Goal: Find specific page/section: Find specific page/section

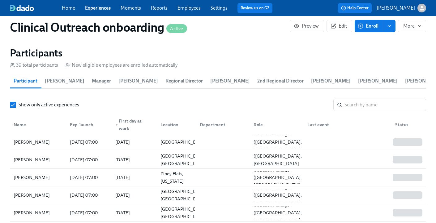
scroll to position [858, 0]
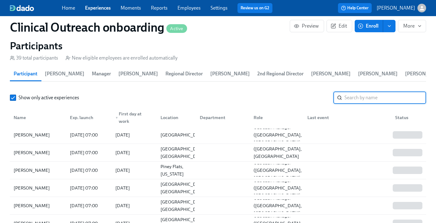
click at [374, 99] on input "search" at bounding box center [386, 97] width 82 height 12
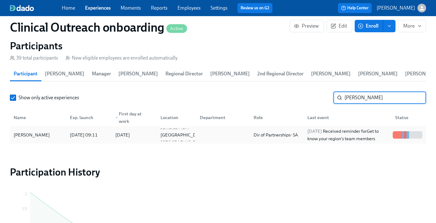
click at [39, 139] on div "[PERSON_NAME]" at bounding box center [38, 134] width 54 height 12
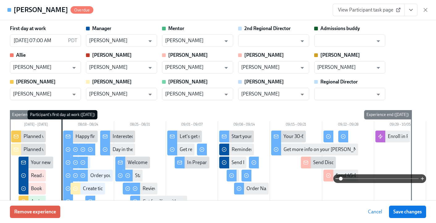
click at [388, 12] on span "View Participant task page" at bounding box center [369, 10] width 62 height 6
click at [425, 11] on icon "button" at bounding box center [425, 9] width 3 height 3
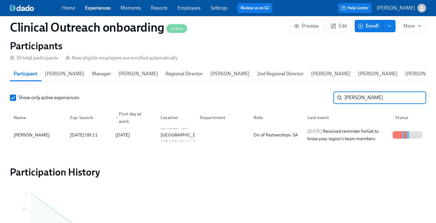
drag, startPoint x: 362, startPoint y: 95, endPoint x: 320, endPoint y: 96, distance: 42.7
click at [320, 96] on div "Show only active experiences [PERSON_NAME]" at bounding box center [218, 97] width 417 height 12
type input "clariss"
click at [27, 133] on div "[PERSON_NAME]" at bounding box center [31, 134] width 41 height 7
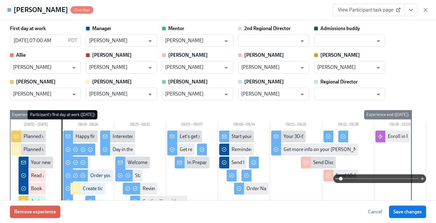
click at [346, 11] on span "View Participant task page" at bounding box center [369, 10] width 62 height 6
click at [427, 12] on icon "button" at bounding box center [426, 10] width 6 height 6
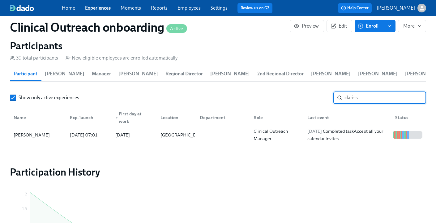
drag, startPoint x: 362, startPoint y: 98, endPoint x: 326, endPoint y: 98, distance: 35.9
click at [326, 98] on div "Show only active experiences clariss ​" at bounding box center [218, 97] width 417 height 12
